Goal: Transaction & Acquisition: Obtain resource

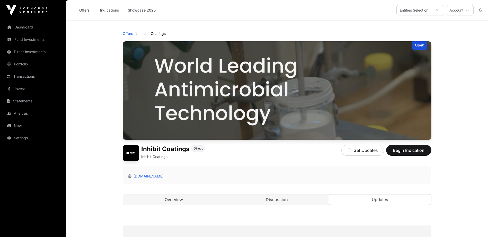
scroll to position [77, 0]
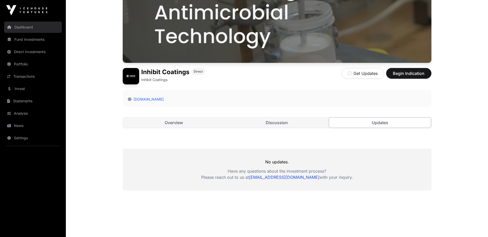
click at [21, 27] on link "Dashboard" at bounding box center [33, 27] width 58 height 11
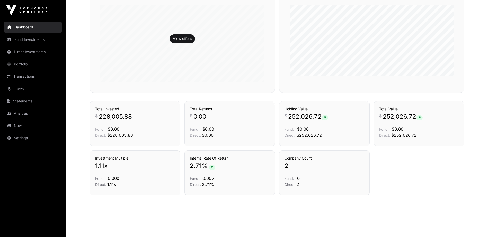
scroll to position [323, 0]
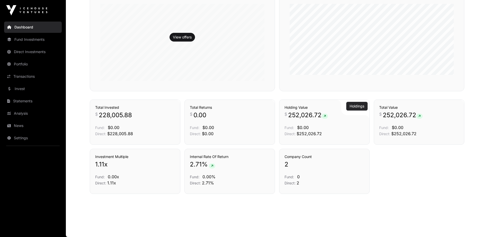
click at [362, 108] on link "Holdings" at bounding box center [356, 106] width 15 height 5
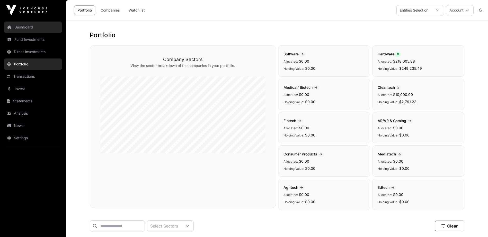
click at [27, 27] on link "Dashboard" at bounding box center [33, 27] width 58 height 11
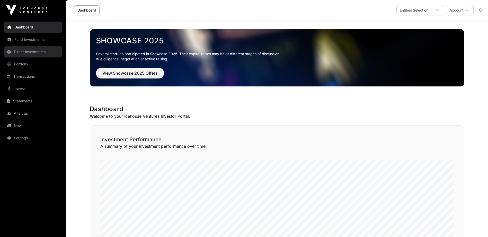
click at [29, 52] on link "Direct Investments" at bounding box center [33, 51] width 58 height 11
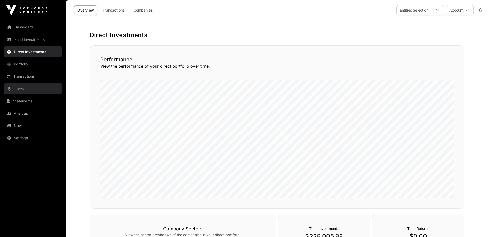
click at [18, 91] on link "Invest" at bounding box center [33, 88] width 58 height 11
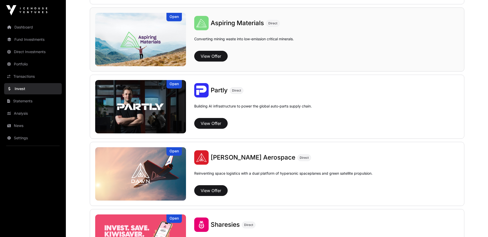
scroll to position [488, 0]
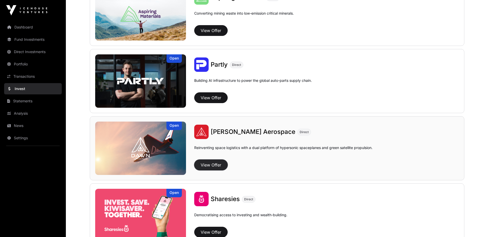
click at [215, 164] on button "View Offer" at bounding box center [210, 165] width 33 height 11
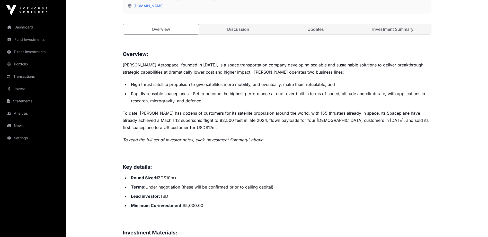
scroll to position [180, 0]
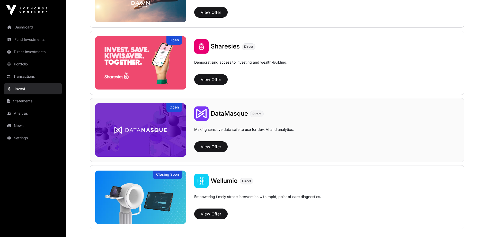
scroll to position [643, 0]
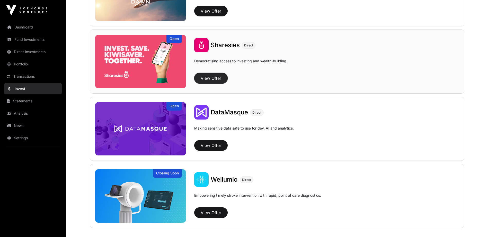
click at [217, 77] on button "View Offer" at bounding box center [210, 78] width 33 height 11
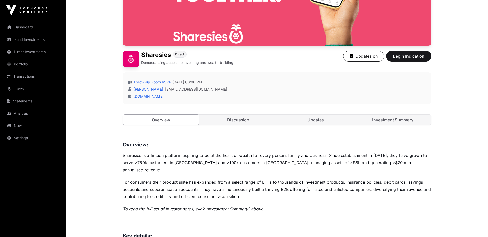
scroll to position [51, 0]
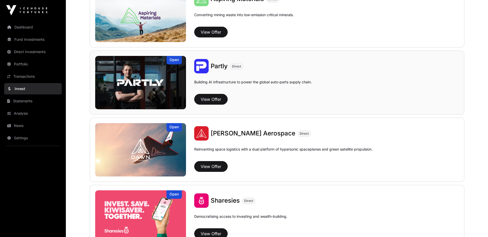
scroll to position [488, 0]
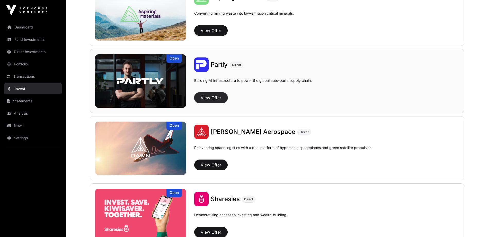
click at [213, 97] on button "View Offer" at bounding box center [210, 98] width 33 height 11
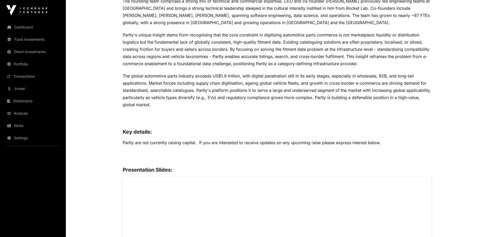
scroll to position [279, 0]
